Goal: Navigation & Orientation: Find specific page/section

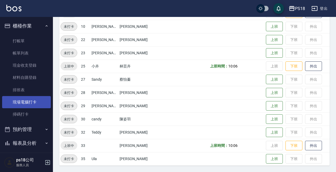
scroll to position [44, 0]
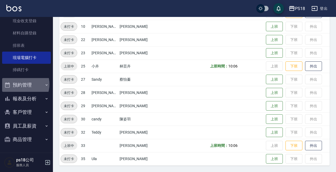
click at [21, 84] on button "預約管理" at bounding box center [26, 85] width 49 height 14
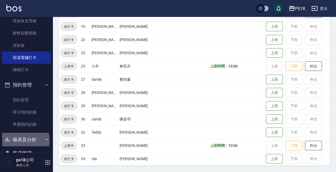
click at [17, 141] on button "報表及分析" at bounding box center [26, 140] width 49 height 14
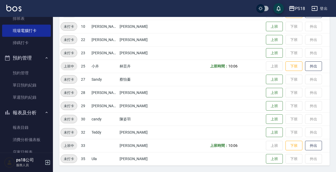
scroll to position [124, 0]
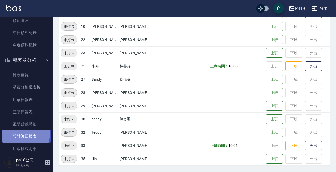
click at [25, 134] on link "設計師日報表" at bounding box center [26, 136] width 49 height 12
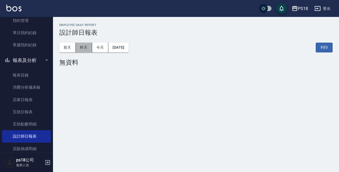
click at [84, 47] on button "昨天" at bounding box center [84, 48] width 16 height 10
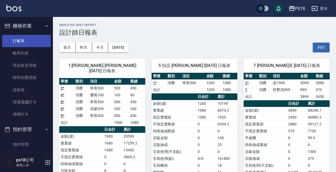
click at [30, 39] on link "打帳單" at bounding box center [26, 41] width 49 height 12
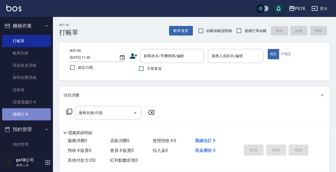
click at [28, 115] on link "掃碼打卡" at bounding box center [26, 114] width 49 height 12
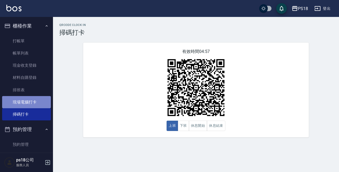
click at [28, 104] on link "現場電腦打卡" at bounding box center [26, 102] width 49 height 12
